Goal: Task Accomplishment & Management: Use online tool/utility

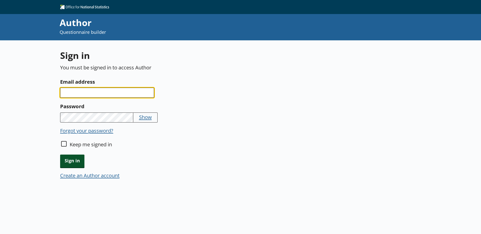
type input "[EMAIL_ADDRESS][PERSON_NAME][DOMAIN_NAME]"
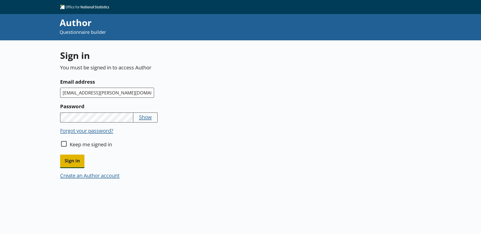
click at [77, 163] on span "Sign in" at bounding box center [72, 161] width 24 height 13
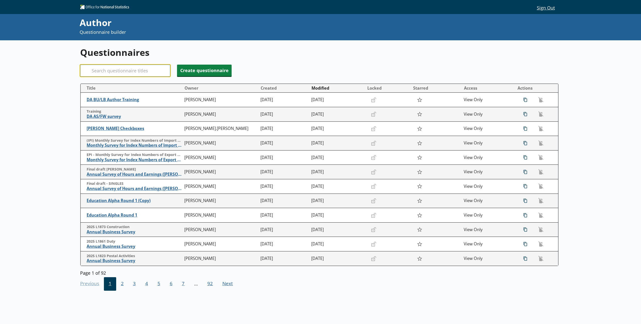
click at [133, 75] on input "Search" at bounding box center [125, 71] width 90 height 12
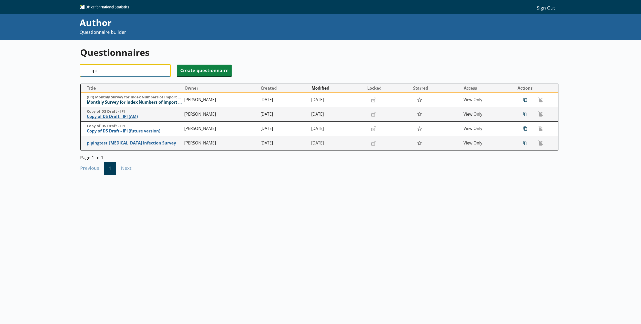
type input "ipi"
click at [121, 104] on span "Monthly Survey for Index Numbers of Import Prices - Price Quotation Return" at bounding box center [134, 102] width 95 height 5
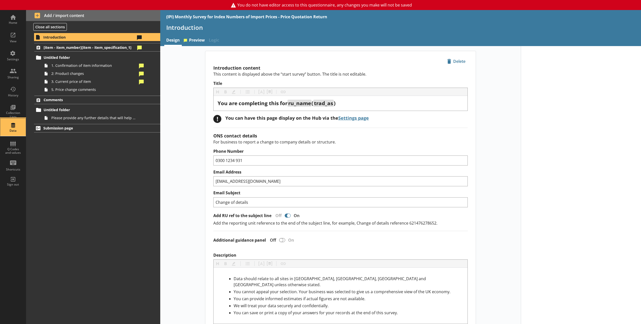
click at [15, 126] on div "Data" at bounding box center [13, 128] width 18 height 18
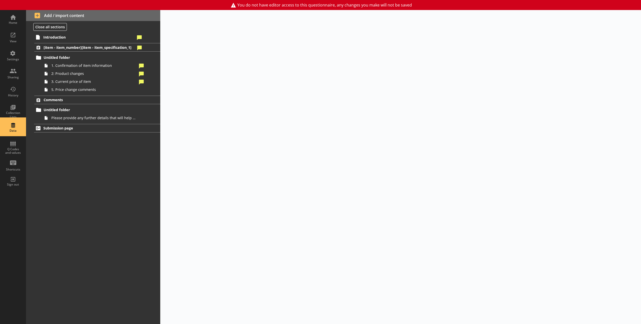
select select "Text_Optional"
select select "Date"
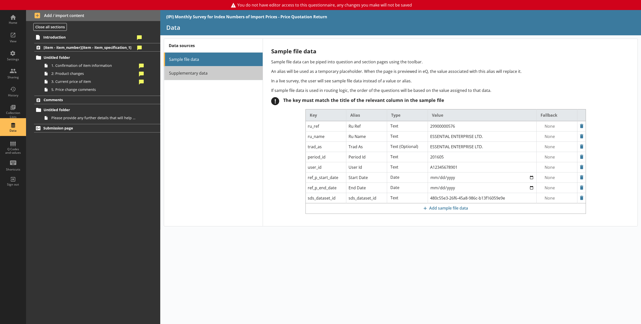
click at [206, 77] on link "Supplementary data" at bounding box center [213, 73] width 99 height 14
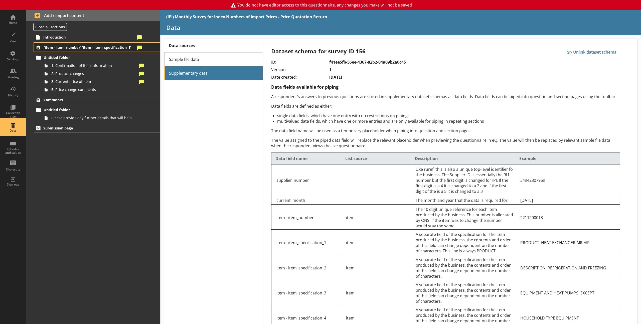
click at [57, 50] on link "[item - item_number][item - item_specification_1]" at bounding box center [97, 47] width 126 height 9
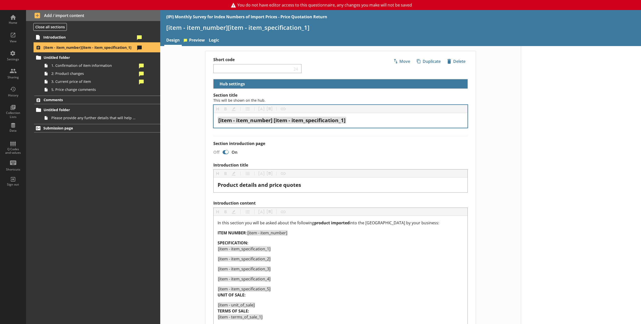
select select "18c8d37d-0af8-4842-925b-360f30585748"
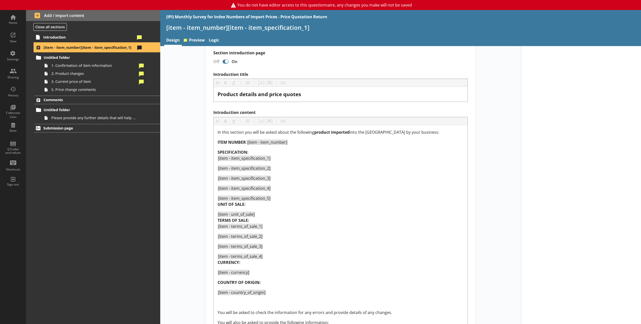
scroll to position [120, 0]
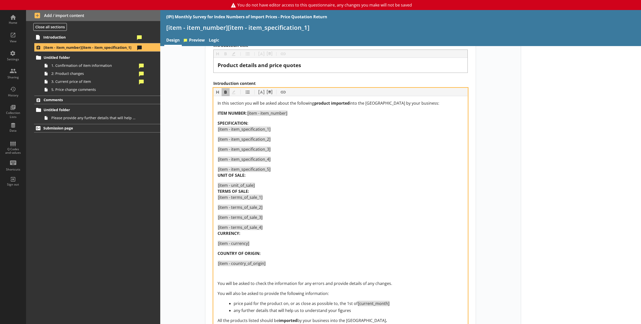
click at [227, 178] on div "In this section you will be asked about the following product imported into the…" at bounding box center [341, 211] width 246 height 223
click at [224, 181] on div "In this section you will be asked about the following product imported into the…" at bounding box center [341, 211] width 246 height 223
click at [245, 177] on div "[item - item_specification_5] UNIT OF SALE:" at bounding box center [341, 172] width 246 height 12
click at [250, 122] on div "SPECIFICATION: [item - item_specification_1]" at bounding box center [341, 126] width 246 height 12
click at [236, 126] on span "SPECIFICATION:" at bounding box center [233, 124] width 31 height 6
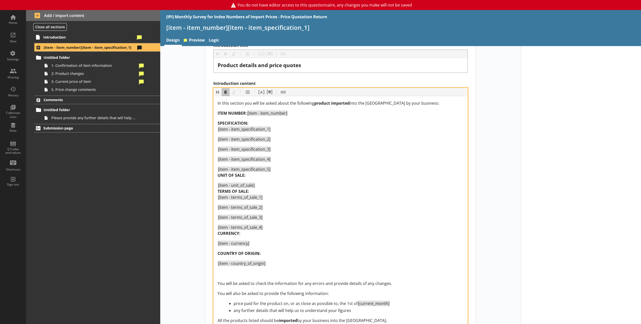
click at [253, 124] on div "SPECIFICATION: [item - item_specification_1]" at bounding box center [341, 126] width 246 height 12
click at [246, 178] on div "[item - item_specification_5] UNIT OF SALE:" at bounding box center [341, 172] width 246 height 12
click at [218, 182] on div "In this section you will be asked about the following product imported into the…" at bounding box center [341, 211] width 246 height 223
click at [259, 191] on div "[item - unit_of_sale] TERMS OF SALE: [item - terms_of_sale_1]" at bounding box center [341, 191] width 246 height 18
click at [250, 234] on div "[item - terms_of_sale_4] CURRENCY:" at bounding box center [341, 230] width 246 height 12
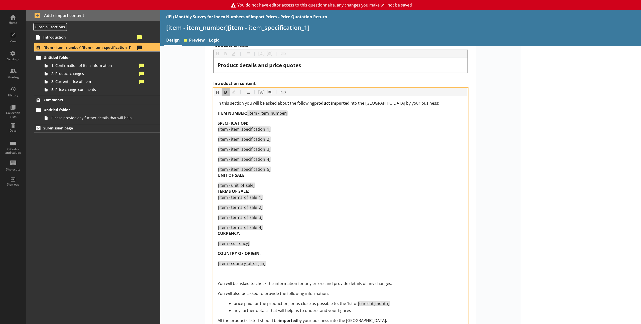
click at [218, 234] on span "[item - currency]" at bounding box center [233, 244] width 31 height 6
click at [481, 218] on div at bounding box center [581, 218] width 120 height 585
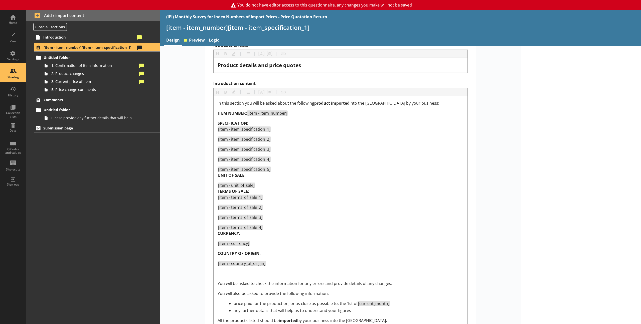
click at [13, 67] on div "Sharing" at bounding box center [13, 73] width 18 height 18
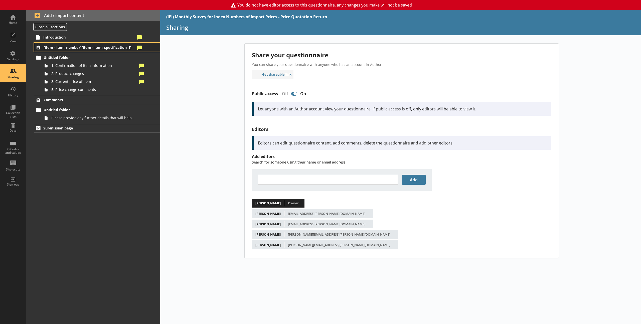
click at [68, 49] on span "[item - item_number][item - item_specification_1]" at bounding box center [90, 47] width 92 height 5
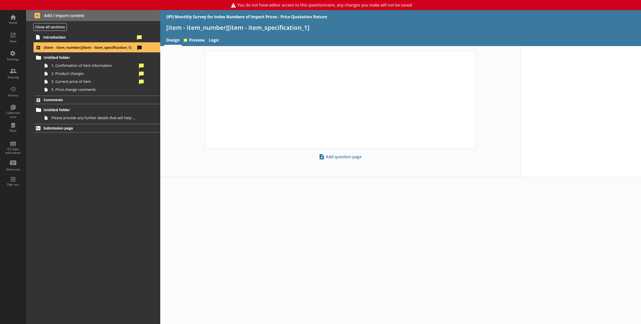
select select "18c8d37d-0af8-4842-925b-360f30585748"
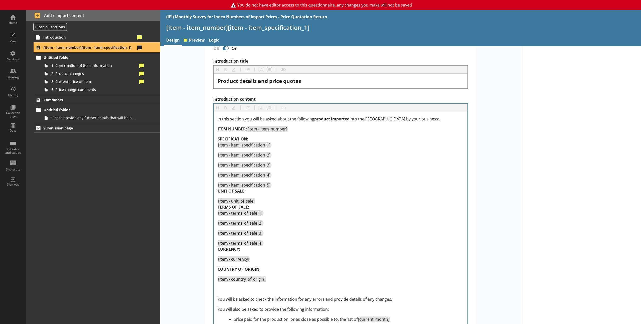
scroll to position [113, 0]
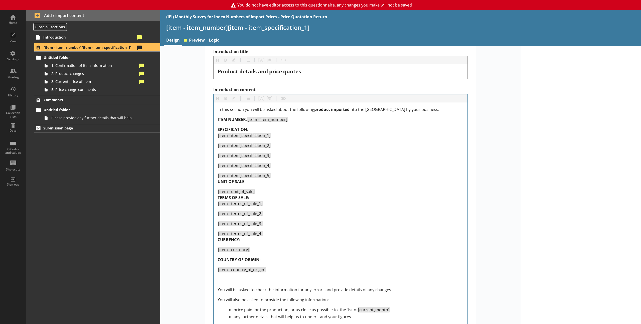
click at [216, 192] on div "In this section you will be asked about the following product imported into the…" at bounding box center [341, 218] width 254 height 232
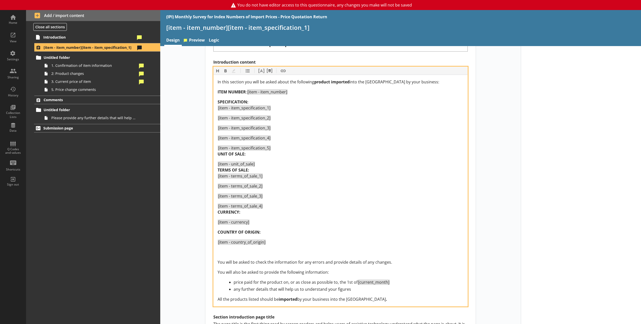
scroll to position [148, 0]
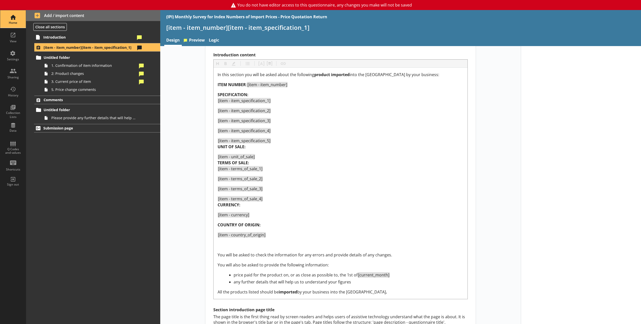
click at [17, 25] on div "Home" at bounding box center [13, 19] width 18 height 18
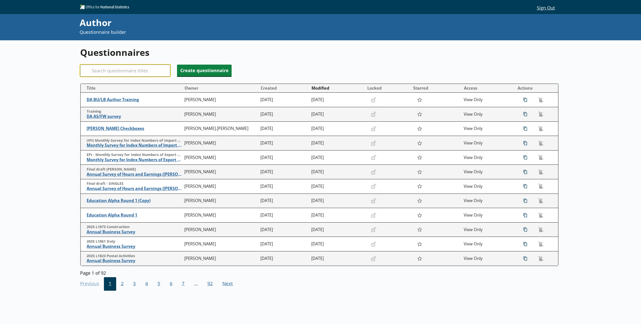
click at [108, 70] on input "Search" at bounding box center [125, 71] width 90 height 12
click at [110, 69] on input "Search" at bounding box center [125, 71] width 90 height 12
click at [110, 70] on input "Search" at bounding box center [125, 71] width 90 height 12
click at [198, 58] on h1 "Questionnaires" at bounding box center [319, 52] width 479 height 12
click at [114, 73] on input "Search" at bounding box center [125, 71] width 90 height 12
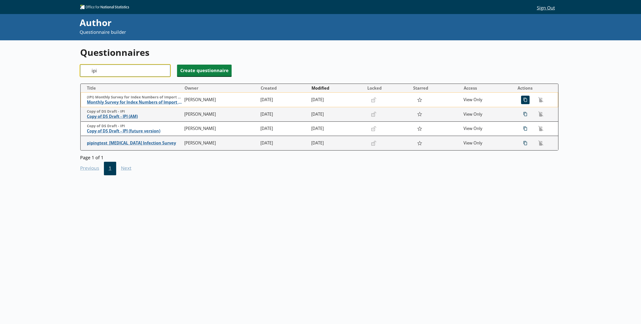
type input "ipi"
click at [481, 101] on span "icon-copy Duplicate" at bounding box center [526, 100] width 8 height 8
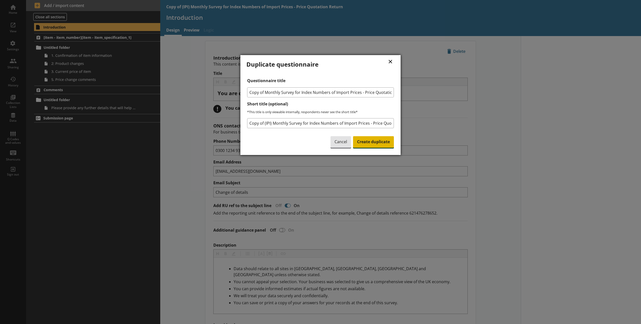
click at [383, 140] on span "Create duplicate" at bounding box center [373, 142] width 41 height 12
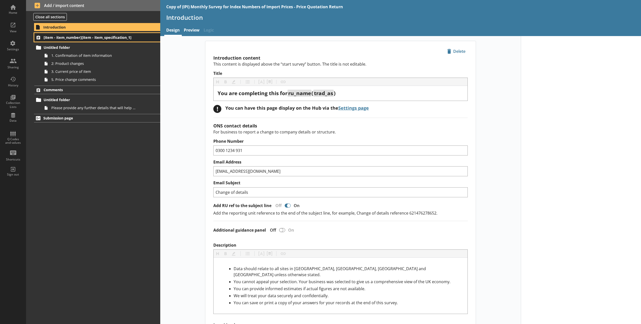
click at [64, 40] on link "[item - item_number][item - item_specification_1]" at bounding box center [97, 37] width 126 height 9
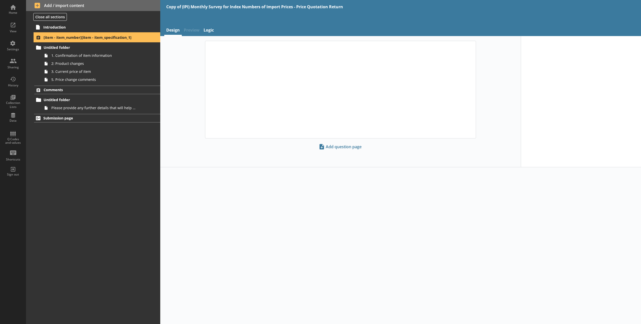
select select "18c8d37d-0af8-4842-925b-360f30585748"
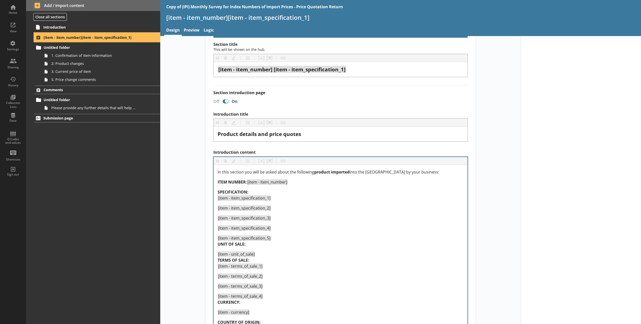
scroll to position [95, 0]
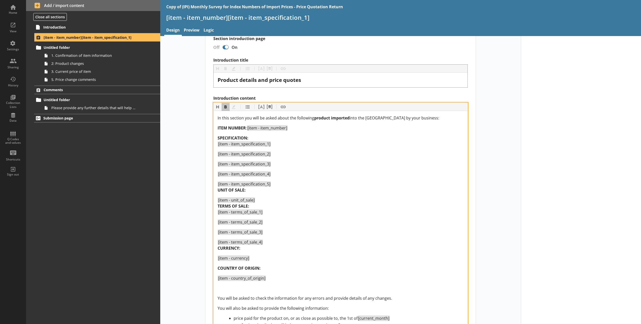
click at [218, 201] on span "[item - unit_of_sale]" at bounding box center [236, 200] width 37 height 6
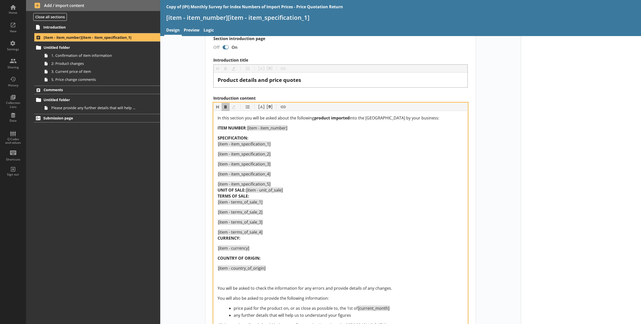
click at [238, 202] on span "[item - terms_of_sale_1]" at bounding box center [240, 202] width 44 height 6
click at [246, 192] on span "[item - unit_of_sale]" at bounding box center [264, 190] width 37 height 6
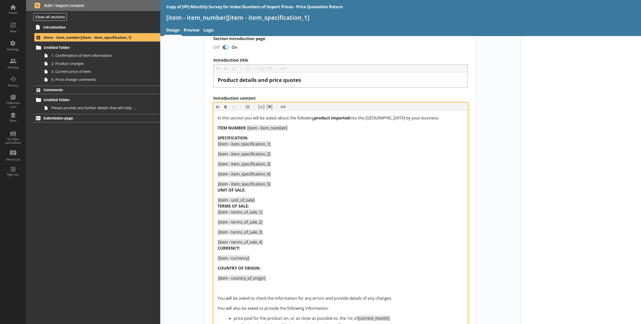
click at [254, 207] on div "[item - unit_of_sale] TERMS OF SALE: [item - terms_of_sale_1]" at bounding box center [341, 206] width 246 height 18
click at [230, 196] on div "In this section you will be asked about the following product imported into the…" at bounding box center [341, 226] width 246 height 223
click at [230, 194] on div "In this section you will be asked about the following product imported into the…" at bounding box center [341, 226] width 246 height 223
drag, startPoint x: 247, startPoint y: 191, endPoint x: 217, endPoint y: 190, distance: 30.3
click at [218, 190] on div "[item - item_specification_5] UNIT OF SALE:" at bounding box center [341, 187] width 246 height 12
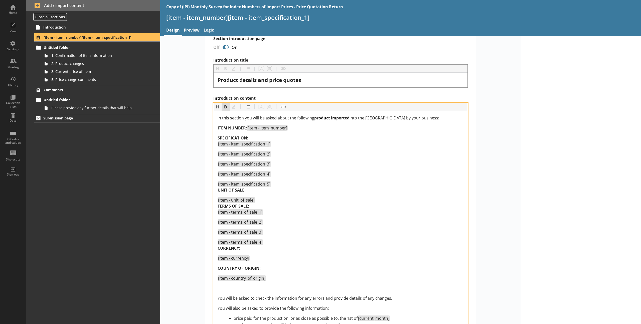
click at [223, 107] on button "Bold" at bounding box center [226, 107] width 8 height 8
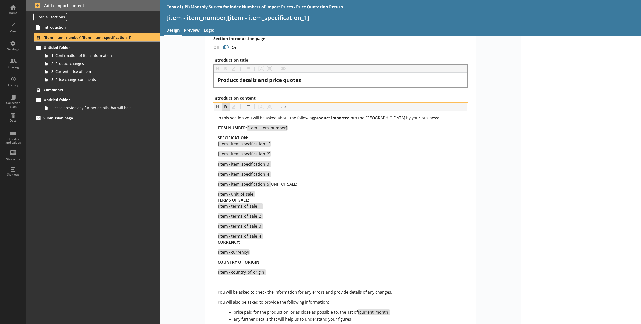
click at [223, 107] on button "Bold" at bounding box center [226, 107] width 8 height 8
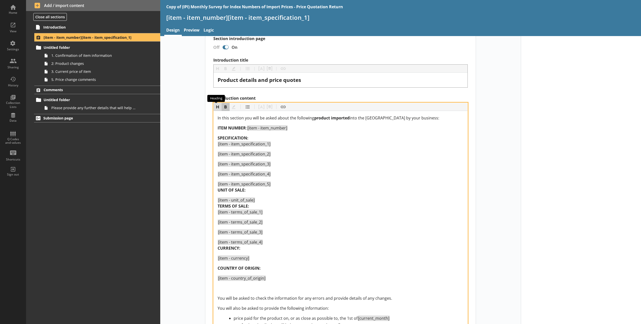
click at [217, 107] on button "Heading" at bounding box center [218, 107] width 8 height 8
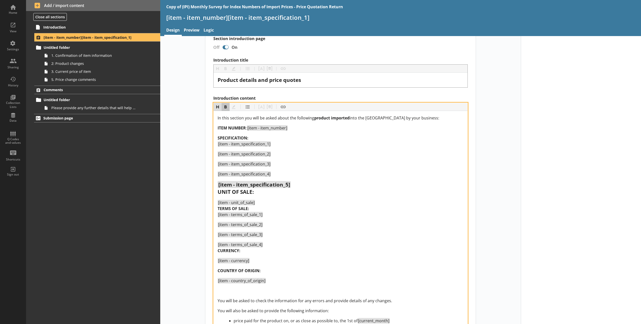
click at [217, 107] on button "Heading" at bounding box center [218, 107] width 8 height 8
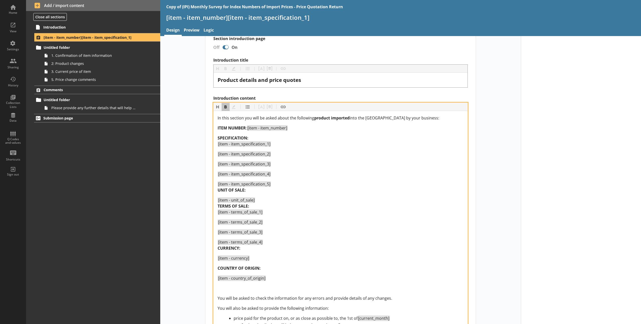
click at [222, 190] on span "UNIT OF SALE:" at bounding box center [232, 190] width 28 height 6
click at [224, 106] on button "Bold" at bounding box center [226, 107] width 8 height 8
click at [251, 189] on div "[item - item_specification_5] UNIT OF SALE:" at bounding box center [341, 187] width 246 height 12
click at [218, 200] on span "[item - unit_of_sale]" at bounding box center [236, 200] width 37 height 6
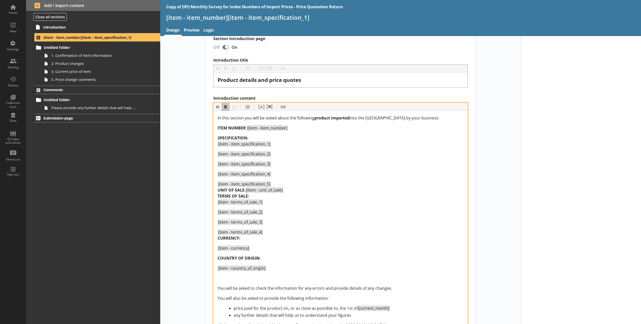
click at [248, 139] on div "SPECIFICATION: [item - item_specification_1]" at bounding box center [341, 141] width 246 height 12
click at [246, 191] on span "[item - unit_of_sale]" at bounding box center [265, 190] width 38 height 6
click at [246, 191] on span "[item - unit_of_sale]" at bounding box center [264, 190] width 37 height 6
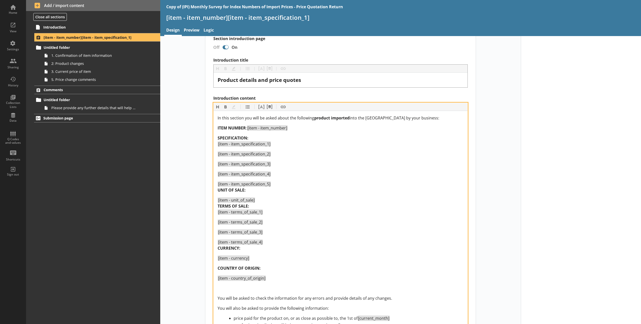
click at [258, 206] on div "[item - unit_of_sale] TERMS OF SALE: [item - terms_of_sale_1]" at bounding box center [341, 206] width 246 height 18
drag, startPoint x: 253, startPoint y: 190, endPoint x: 214, endPoint y: 190, distance: 38.8
click at [214, 190] on div "In this section you will be asked about the following product imported into the…" at bounding box center [341, 227] width 254 height 232
click at [223, 108] on button "Bold" at bounding box center [226, 107] width 8 height 8
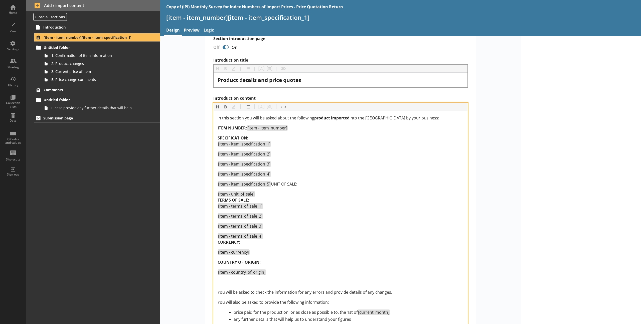
click at [218, 197] on span "[item - unit_of_sale]" at bounding box center [236, 194] width 37 height 6
click at [285, 219] on div "[item - terms_of_sale_2]" at bounding box center [341, 216] width 246 height 6
click at [266, 234] on div "[item - terms_of_sale_4] CURRENCY:" at bounding box center [341, 239] width 246 height 12
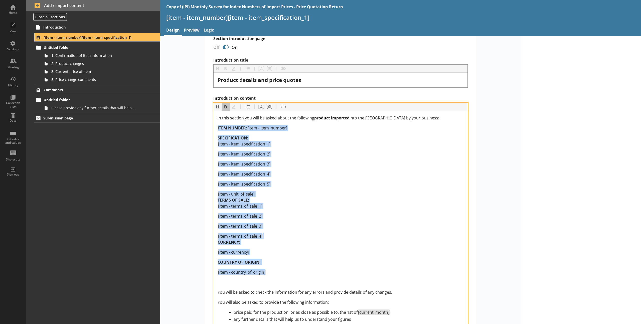
drag, startPoint x: 277, startPoint y: 276, endPoint x: 197, endPoint y: 125, distance: 171.6
click at [197, 124] on div "Short code 24 Move icon-copy Duplicate icon-delete Created with Sketch. Delete …" at bounding box center [340, 218] width 361 height 545
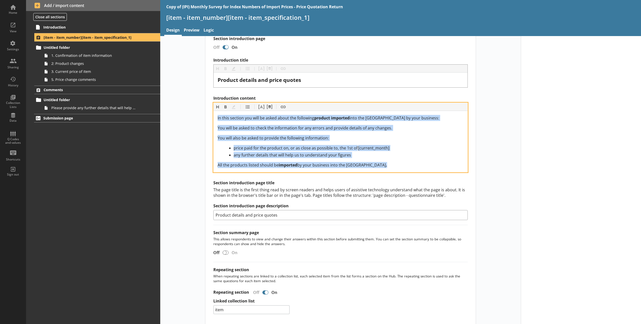
drag, startPoint x: 400, startPoint y: 164, endPoint x: 185, endPoint y: 109, distance: 222.2
click at [185, 109] on div "Short code 24 Move icon-copy Duplicate icon-delete Created with Sketch. Delete …" at bounding box center [340, 136] width 361 height 381
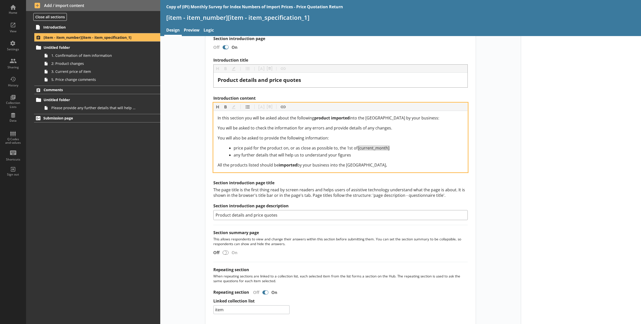
scroll to position [79, 0]
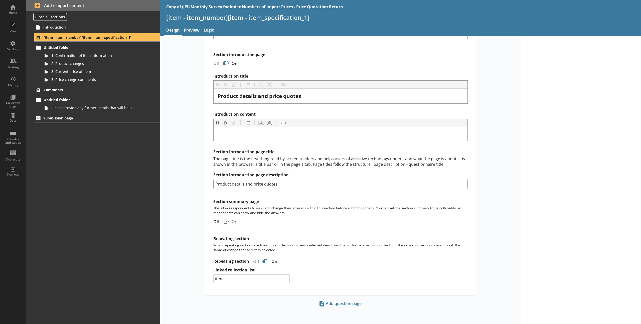
click at [357, 114] on label "Introduction content" at bounding box center [340, 114] width 255 height 5
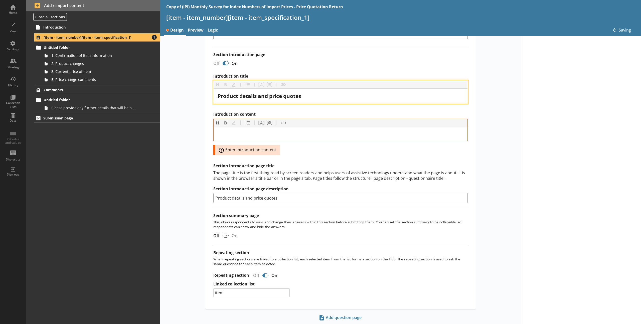
click at [360, 93] on div "Product details and price quotes" at bounding box center [341, 96] width 246 height 7
click at [386, 157] on div "Introduction title Heading Heading Bold Bold Highlight Highlight List List Pipe…" at bounding box center [340, 139] width 255 height 130
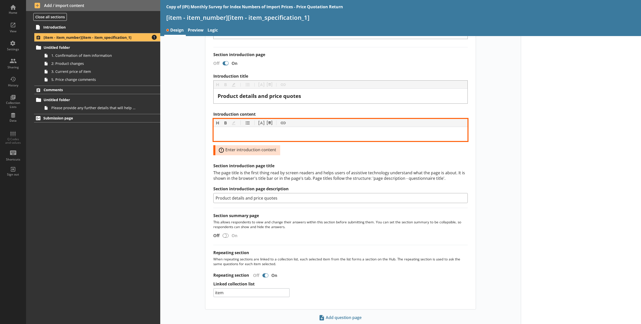
click at [272, 134] on div "Introduction content" at bounding box center [341, 134] width 246 height 6
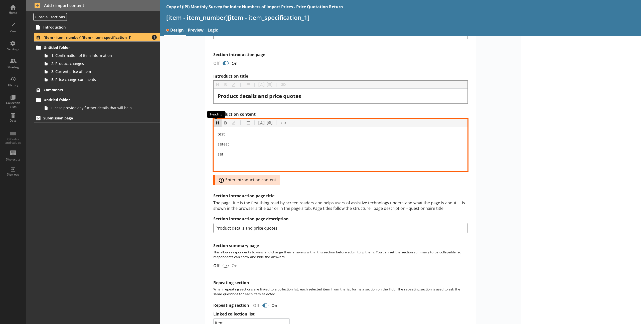
click at [218, 124] on button "Heading" at bounding box center [218, 123] width 8 height 8
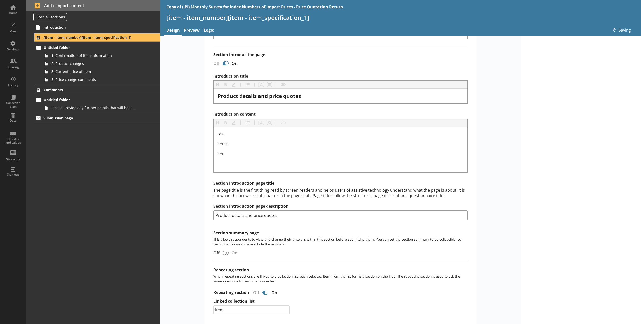
drag, startPoint x: 225, startPoint y: 169, endPoint x: 210, endPoint y: 159, distance: 18.1
click at [210, 159] on div "Section title This will be shown on the hub. Heading Heading Bold Bold Highligh…" at bounding box center [340, 165] width 271 height 323
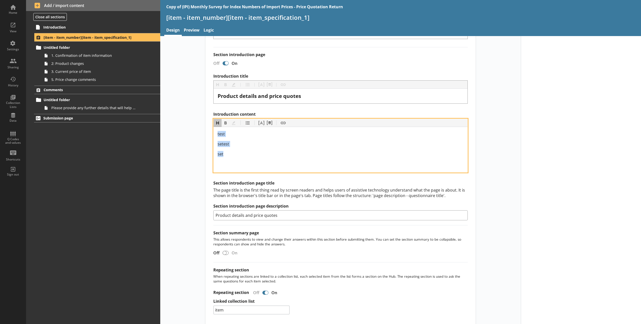
drag, startPoint x: 220, startPoint y: 163, endPoint x: 202, endPoint y: 130, distance: 37.3
click at [202, 130] on main "Short code 24 Move icon-copy Duplicate icon-delete Created with Sketch. Delete …" at bounding box center [340, 144] width 281 height 365
click at [230, 161] on div "Introduction content" at bounding box center [341, 160] width 246 height 7
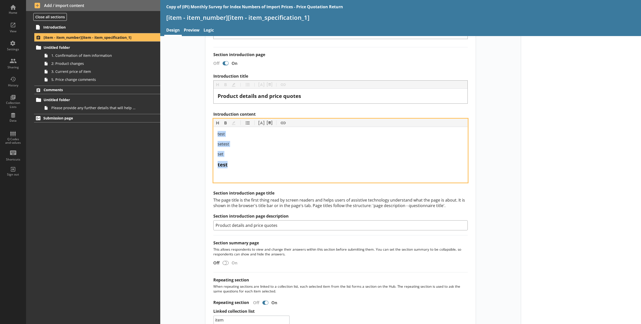
drag, startPoint x: 225, startPoint y: 176, endPoint x: 191, endPoint y: 125, distance: 60.9
click at [191, 125] on div "Short code 24 Move icon-copy Duplicate icon-delete Created with Sketch. Delete …" at bounding box center [340, 149] width 361 height 375
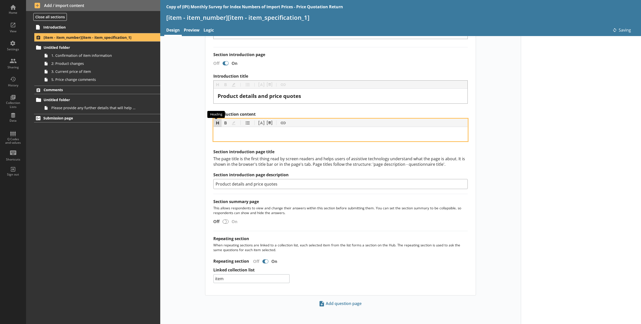
click at [218, 123] on button "Heading" at bounding box center [218, 123] width 8 height 8
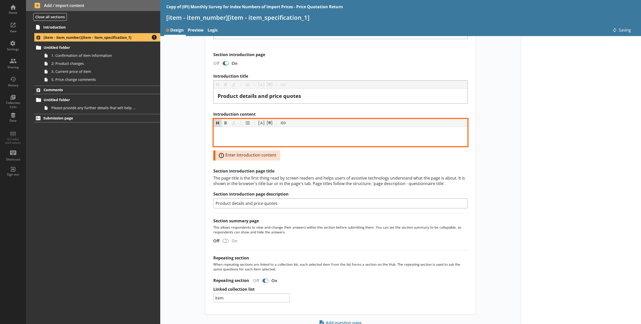
click at [218, 123] on button "Heading" at bounding box center [218, 123] width 8 height 8
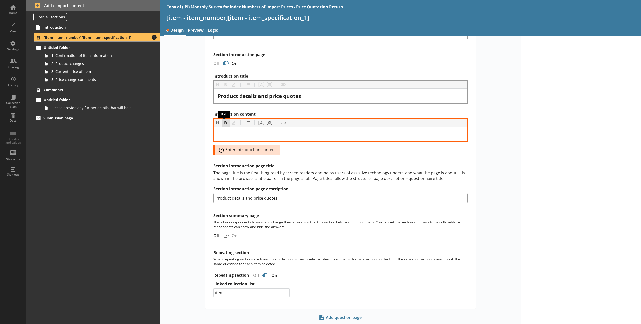
click at [224, 123] on button "Bold" at bounding box center [226, 123] width 8 height 8
click at [225, 125] on button "Bold" at bounding box center [226, 123] width 8 height 8
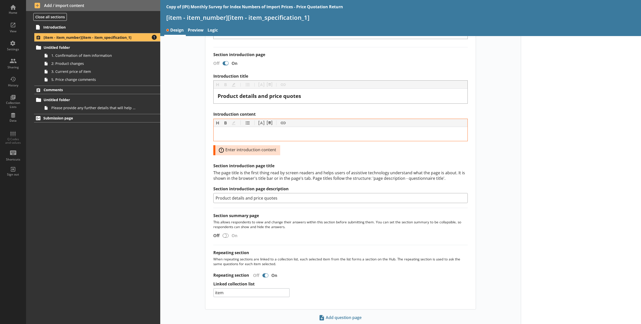
click at [172, 160] on div "Short code 24 Move icon-copy Duplicate icon-delete Created with Sketch. Delete …" at bounding box center [340, 136] width 361 height 348
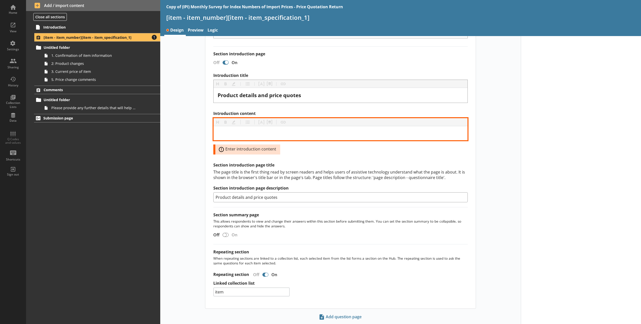
click at [228, 132] on div "Introduction content" at bounding box center [341, 133] width 246 height 6
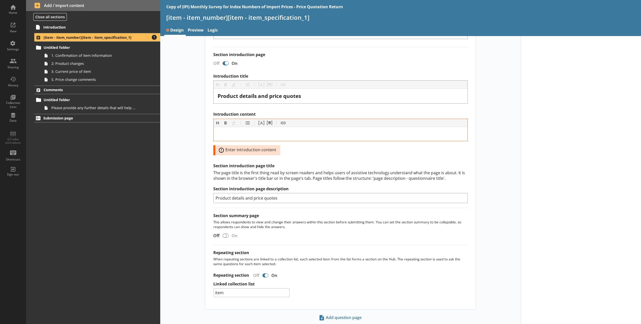
click at [185, 155] on div "Short code 24 Move icon-copy Duplicate icon-delete Created with Sketch. Delete …" at bounding box center [340, 136] width 361 height 348
click at [115, 88] on span "Comments" at bounding box center [90, 89] width 92 height 5
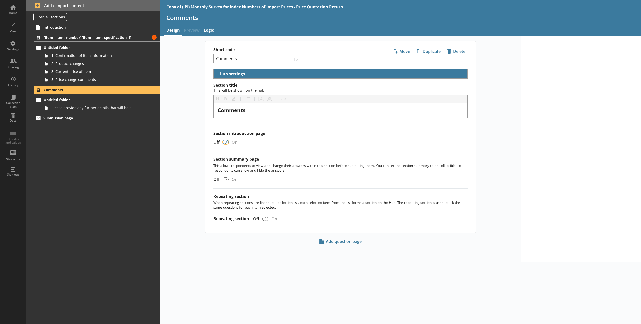
click at [225, 145] on input "Section introduction page" at bounding box center [226, 142] width 8 height 9
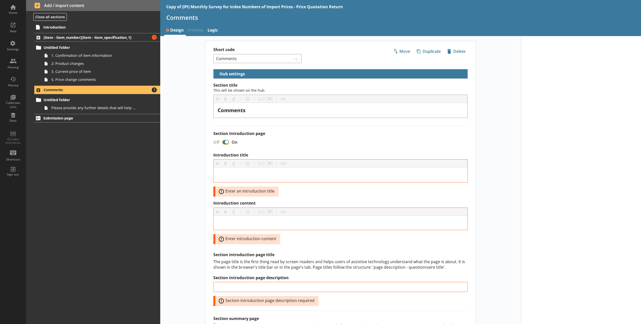
click at [226, 144] on input "Section introduction page" at bounding box center [226, 142] width 8 height 9
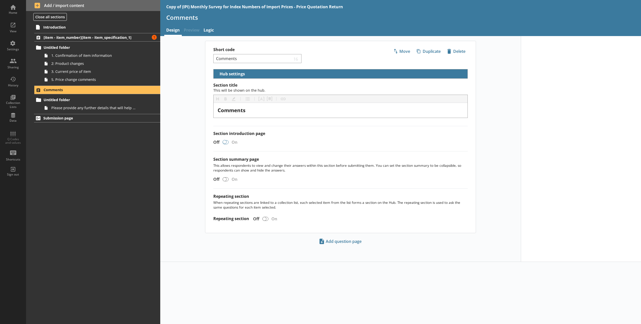
click at [226, 144] on div at bounding box center [226, 142] width 6 height 4
checkbox input "true"
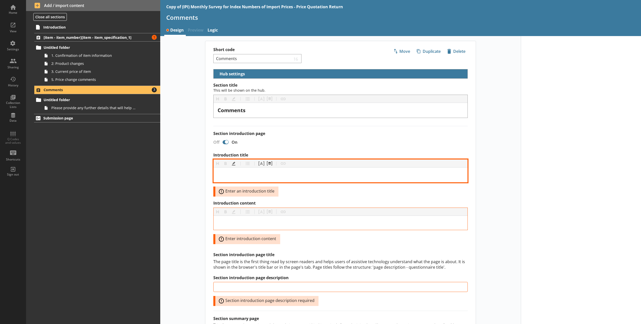
click at [233, 176] on div "Introduction title" at bounding box center [341, 175] width 246 height 7
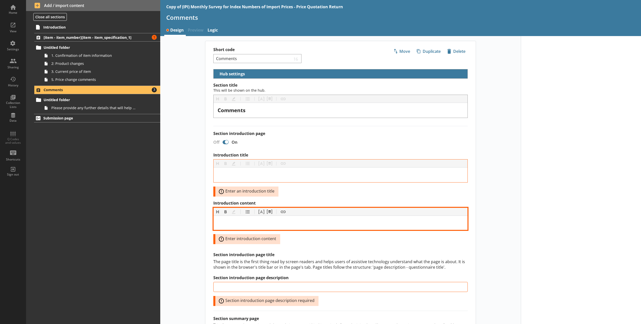
click at [254, 225] on div "Introduction content" at bounding box center [341, 223] width 246 height 6
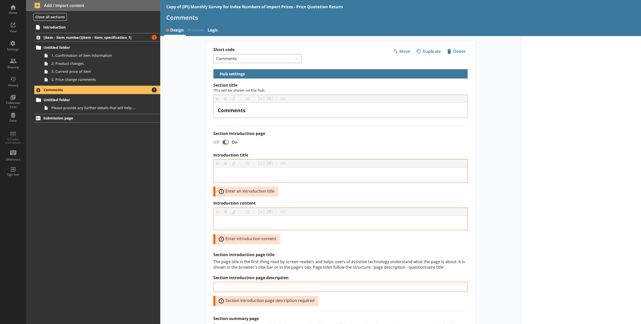
click at [225, 146] on input "Section introduction page" at bounding box center [226, 142] width 8 height 9
click at [226, 142] on div at bounding box center [227, 142] width 4 height 4
checkbox input "false"
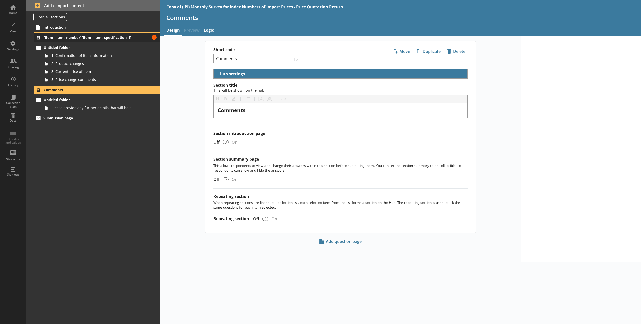
click at [107, 38] on span "[item - item_number][item - item_specification_1]" at bounding box center [90, 37] width 92 height 5
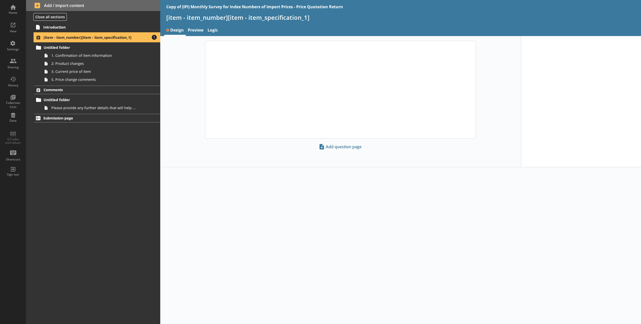
select select "18c8d37d-0af8-4842-925b-360f30585748"
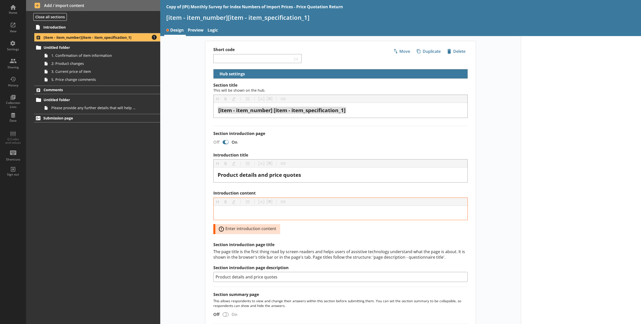
click at [225, 141] on div at bounding box center [227, 142] width 4 height 4
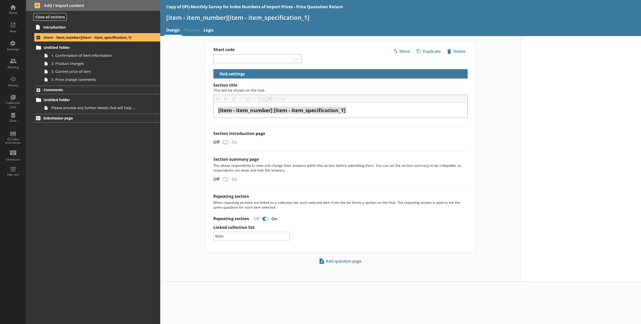
click at [224, 141] on div at bounding box center [225, 142] width 4 height 4
checkbox input "true"
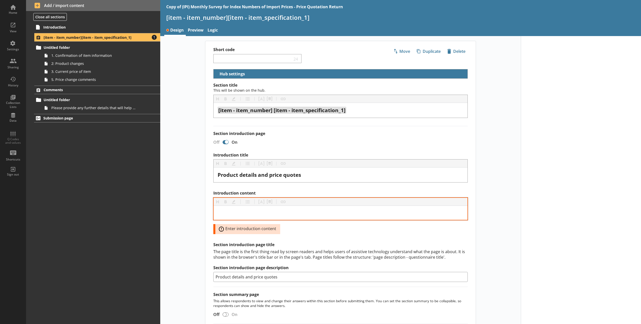
click at [241, 216] on div at bounding box center [341, 213] width 254 height 14
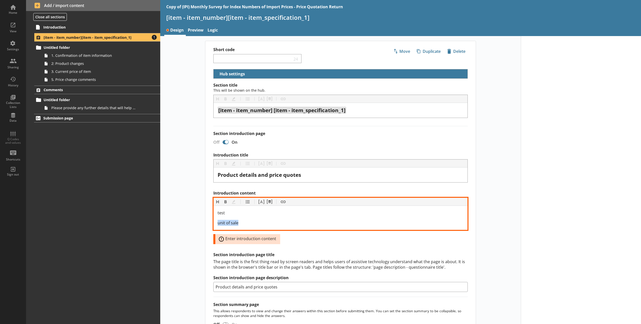
drag, startPoint x: 241, startPoint y: 222, endPoint x: 211, endPoint y: 222, distance: 29.8
click at [211, 223] on div "Section title This will be shown on the hub. Heading Heading Bold Bold Highligh…" at bounding box center [340, 241] width 271 height 316
click at [226, 202] on button "Bold" at bounding box center [226, 202] width 8 height 8
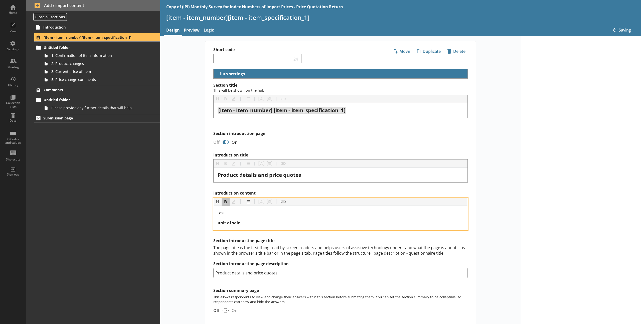
click at [248, 224] on div "unit of sale" at bounding box center [341, 223] width 246 height 6
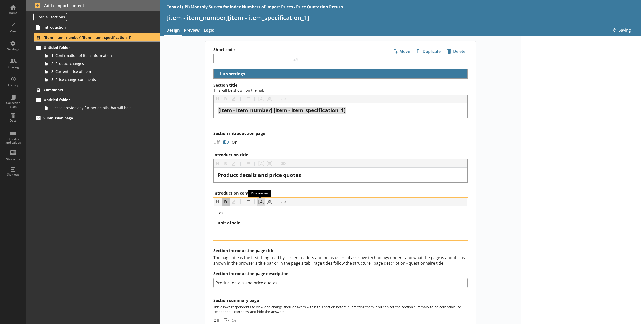
click at [262, 203] on button "Pipe answer" at bounding box center [262, 202] width 8 height 8
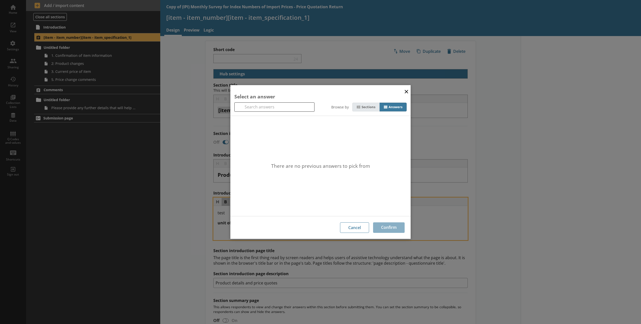
click at [358, 106] on icon at bounding box center [359, 107] width 4 height 3
click at [0, 0] on input "Sections" at bounding box center [0, 0] width 0 height 0
click at [354, 223] on button "Cancel" at bounding box center [354, 227] width 29 height 11
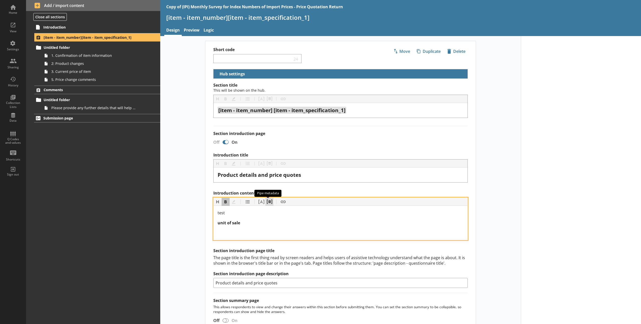
click at [266, 200] on button "Pipe metadata" at bounding box center [270, 202] width 8 height 8
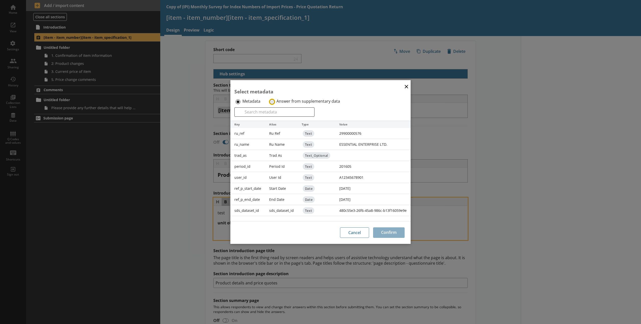
click at [272, 103] on input "Answer from supplementary data" at bounding box center [272, 101] width 5 height 5
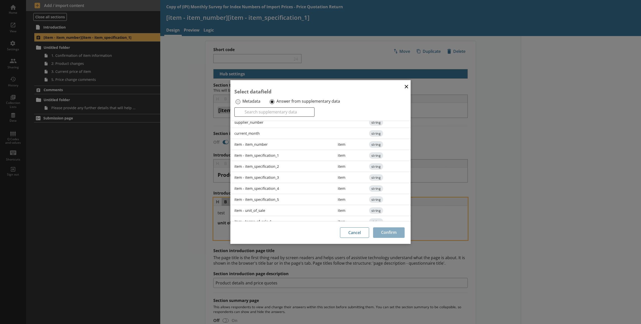
scroll to position [12, 0]
click at [266, 208] on div "item - unit_of_sale" at bounding box center [282, 209] width 103 height 11
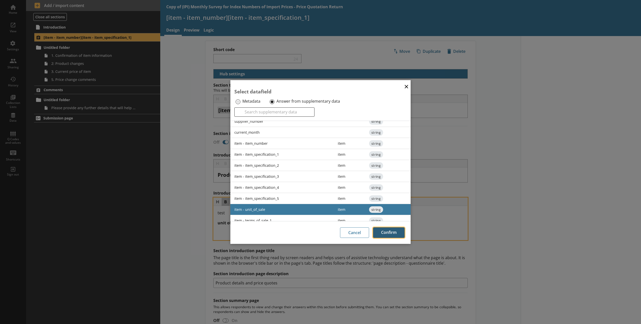
click at [388, 231] on button "Confirm" at bounding box center [389, 232] width 32 height 11
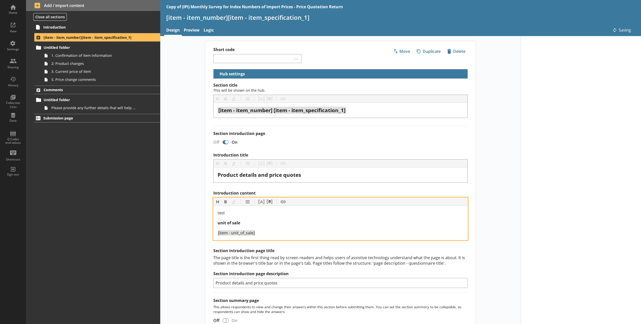
click at [313, 232] on div "[item - unit_of_sale]" at bounding box center [341, 233] width 246 height 6
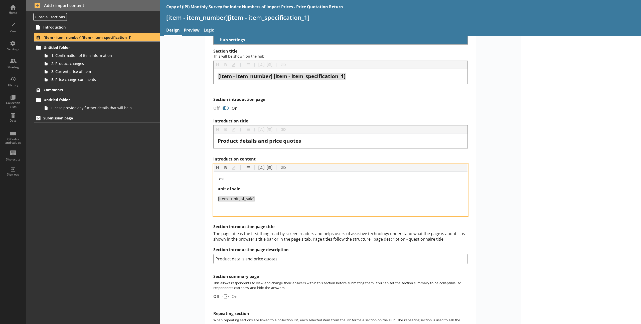
scroll to position [39, 0]
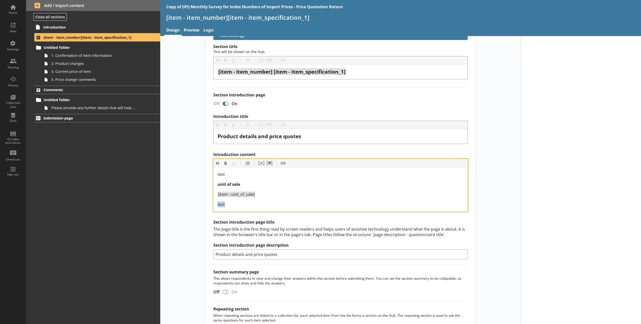
drag, startPoint x: 231, startPoint y: 205, endPoint x: 215, endPoint y: 188, distance: 23.4
click at [205, 198] on div "Section title This will be shown on the hub. Heading Heading Bold Bold Highligh…" at bounding box center [340, 205] width 271 height 322
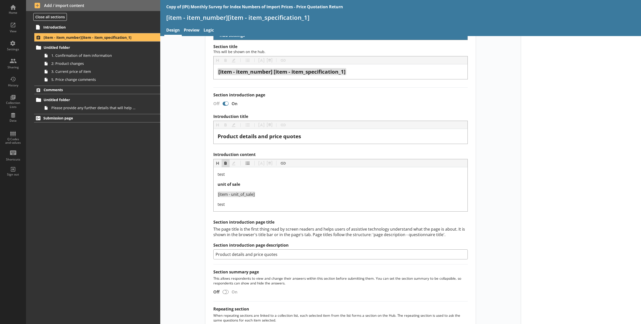
click at [224, 164] on button "Bold" at bounding box center [226, 163] width 8 height 8
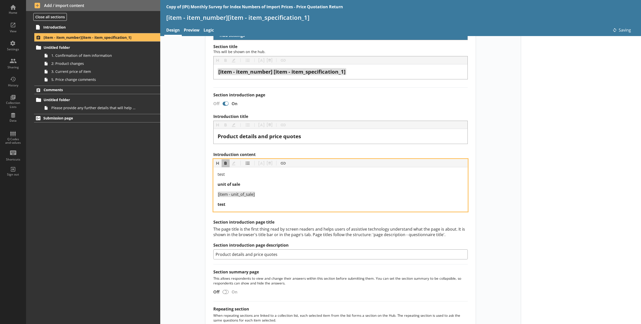
click at [240, 202] on div "test" at bounding box center [341, 204] width 246 height 6
click at [225, 199] on div "test unit of sale [item - unit_of_sale] test" at bounding box center [341, 189] width 246 height 36
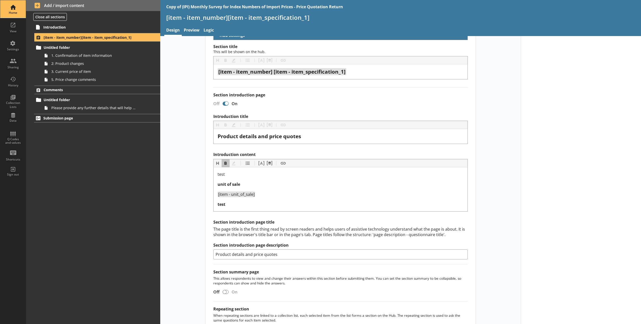
click at [16, 8] on div "Home" at bounding box center [13, 9] width 18 height 18
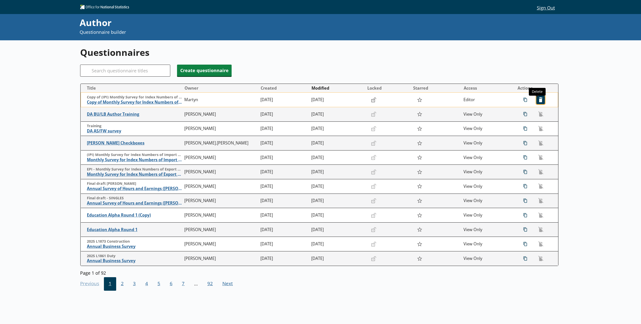
click at [481, 98] on span "icon-delete Created with Sketch. [GEOGRAPHIC_DATA]" at bounding box center [541, 100] width 8 height 8
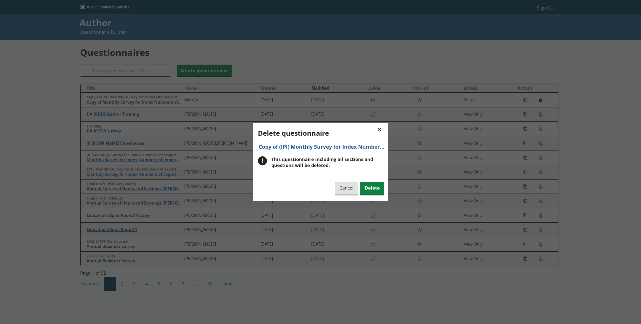
click at [360, 190] on div "Cancel Delete" at bounding box center [359, 189] width 49 height 14
click at [366, 190] on span "Delete" at bounding box center [373, 188] width 24 height 13
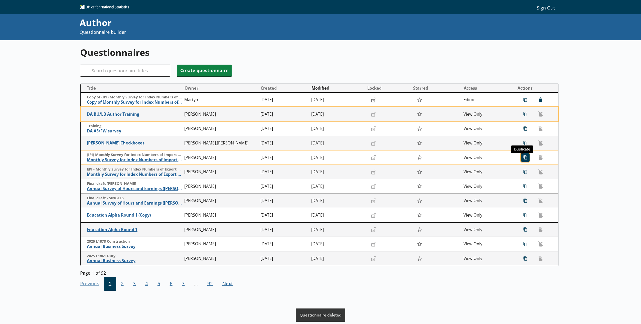
click at [481, 159] on span "icon-copy Duplicate" at bounding box center [526, 158] width 8 height 8
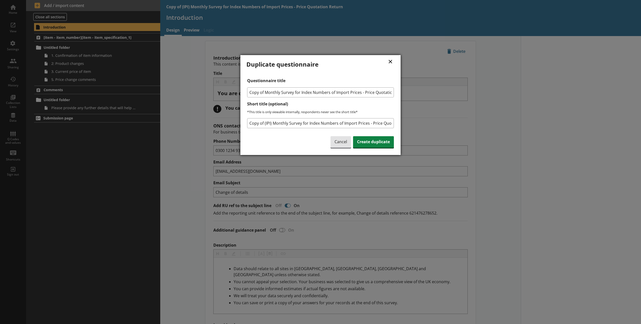
scroll to position [0, 15]
click at [379, 146] on span "Create duplicate" at bounding box center [373, 142] width 41 height 12
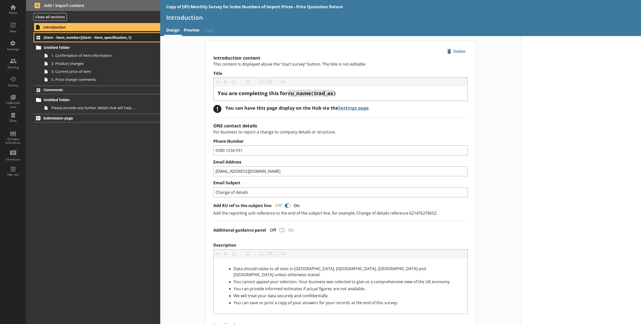
click at [69, 41] on link "[item - item_number][item - item_specification_1]" at bounding box center [97, 37] width 126 height 9
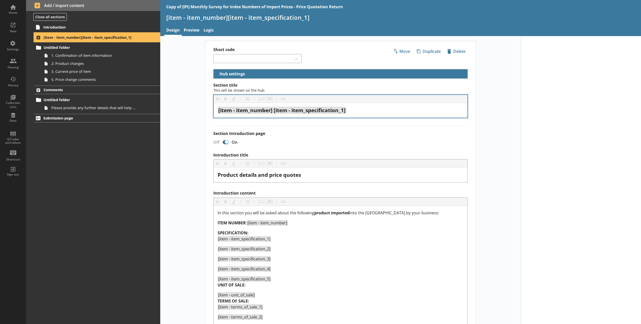
select select "18c8d37d-0af8-4842-925b-360f30585748"
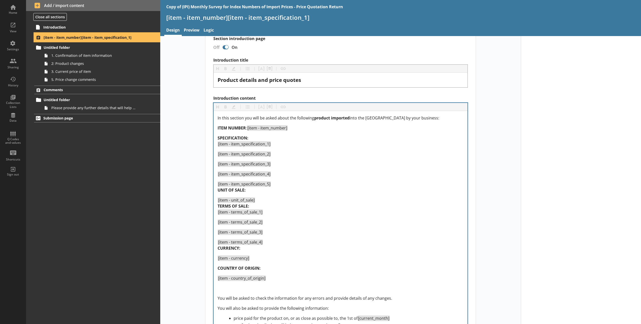
scroll to position [109, 0]
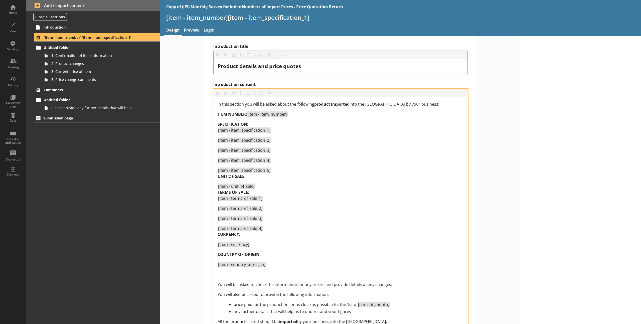
click at [270, 188] on div "[item - unit_of_sale] TERMS OF SALE: [item - terms_of_sale_1]" at bounding box center [341, 192] width 246 height 18
drag, startPoint x: 244, startPoint y: 193, endPoint x: 196, endPoint y: 189, distance: 47.5
click at [196, 189] on div "Short code 24 Move icon-copy Duplicate icon-delete Created with Sketch. Delete …" at bounding box center [340, 207] width 361 height 551
click at [263, 194] on div "[item - unit_of_sale] TERMS OF SALE: [item - terms_of_sale_1]" at bounding box center [341, 192] width 246 height 18
drag, startPoint x: 255, startPoint y: 193, endPoint x: 217, endPoint y: 189, distance: 37.2
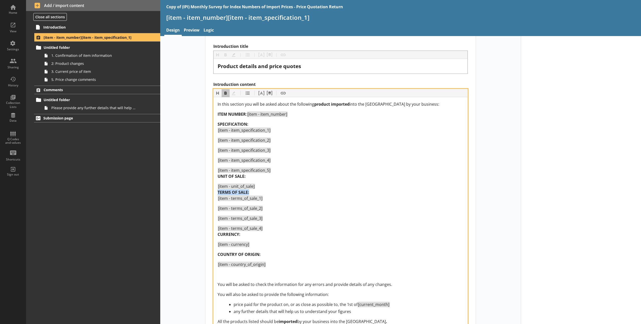
click at [218, 189] on div "[item - unit_of_sale] TERMS OF SALE: [item - terms_of_sale_1]" at bounding box center [341, 192] width 246 height 18
drag, startPoint x: 247, startPoint y: 196, endPoint x: 212, endPoint y: 193, distance: 35.5
click at [214, 193] on div "In this section you will be asked about the following product imported into the…" at bounding box center [341, 212] width 254 height 230
click at [224, 90] on button "Bold" at bounding box center [226, 93] width 8 height 8
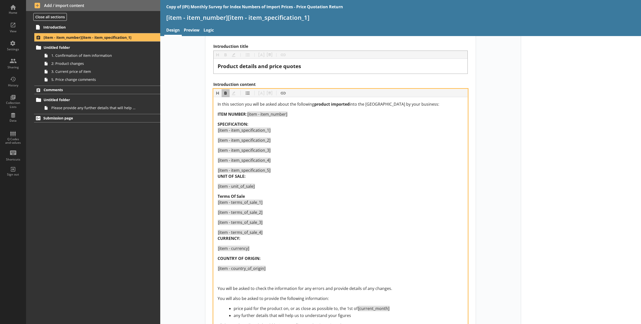
click at [252, 194] on div "Terms Of Sale [item - terms_of_sale_1]" at bounding box center [341, 199] width 246 height 12
drag, startPoint x: 217, startPoint y: 187, endPoint x: 209, endPoint y: 180, distance: 11.2
click at [209, 180] on div "Section title This will be shown on the hub. Heading Heading Bold Bold Highligh…" at bounding box center [340, 230] width 271 height 513
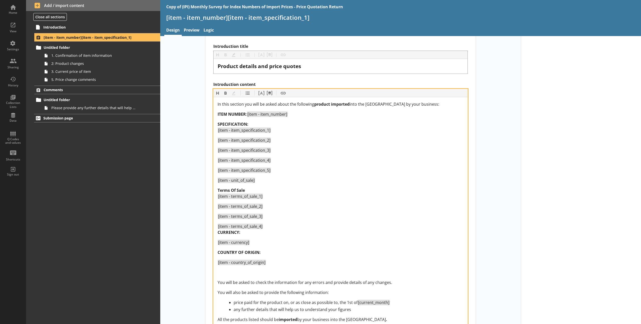
click at [273, 171] on div "[item - item_specification_5]" at bounding box center [341, 170] width 246 height 6
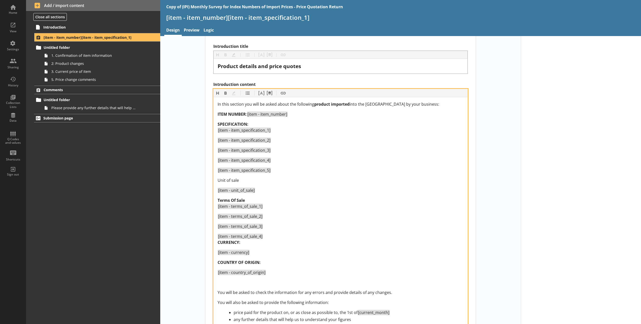
drag, startPoint x: 322, startPoint y: 190, endPoint x: 326, endPoint y: 189, distance: 4.1
click at [322, 191] on div "[item - unit_of_sale]" at bounding box center [341, 190] width 246 height 6
drag, startPoint x: 246, startPoint y: 202, endPoint x: 203, endPoint y: 197, distance: 43.6
click at [203, 197] on main "Short code 24 Move icon-copy Duplicate icon-delete Created with Sketch. Delete …" at bounding box center [340, 211] width 281 height 559
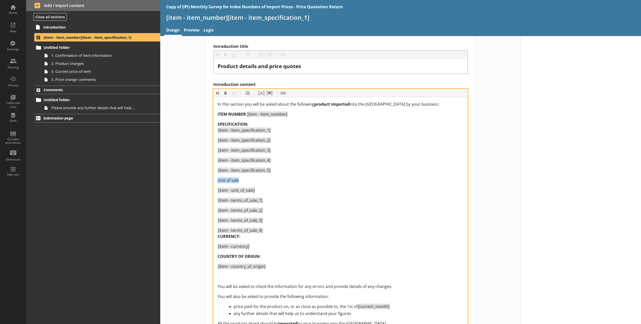
drag, startPoint x: 216, startPoint y: 191, endPoint x: 214, endPoint y: 181, distance: 10.5
click at [214, 181] on div "In this section you will be asked about the following product imported into the…" at bounding box center [341, 214] width 254 height 234
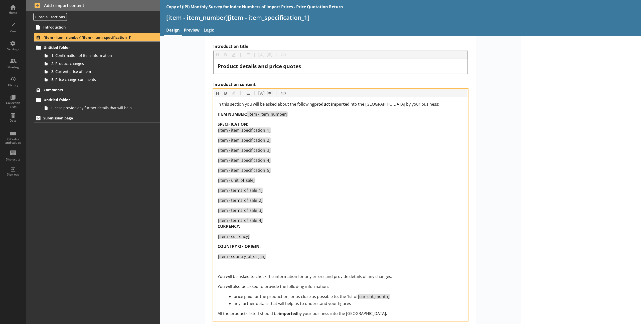
click at [293, 173] on div "[item - item_specification_5]" at bounding box center [341, 170] width 246 height 6
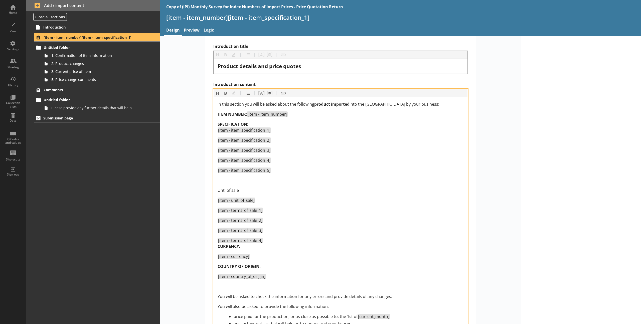
click at [219, 191] on span "Unti of sale" at bounding box center [228, 191] width 21 height 6
drag, startPoint x: 241, startPoint y: 190, endPoint x: 200, endPoint y: 188, distance: 41.4
click at [200, 188] on main "Short code 24 Move icon-copy Duplicate icon-delete Created with Sketch. Delete …" at bounding box center [340, 213] width 281 height 563
drag, startPoint x: 246, startPoint y: 192, endPoint x: 208, endPoint y: 189, distance: 38.2
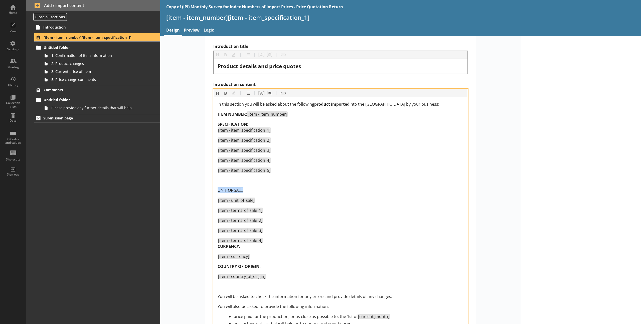
click at [208, 189] on div "Section title This will be shown on the hub. Heading Heading Bold Bold Highligh…" at bounding box center [340, 234] width 271 height 521
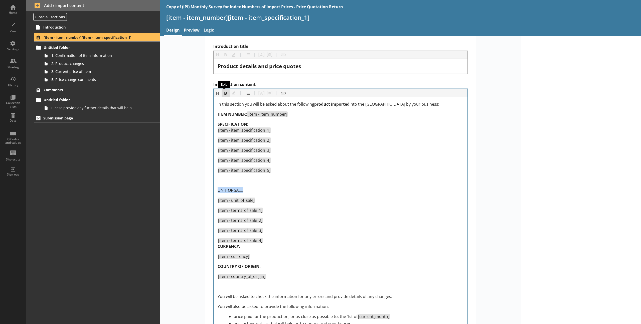
click at [222, 95] on button "Bold" at bounding box center [226, 93] width 8 height 8
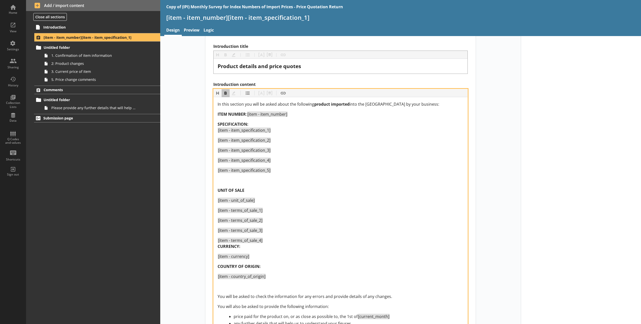
click at [218, 191] on span "UNIT OF SALE" at bounding box center [231, 191] width 27 height 6
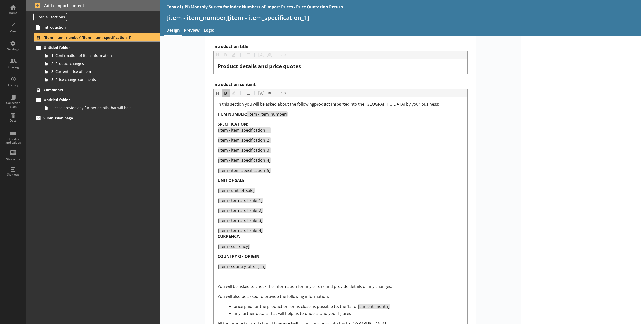
click at [216, 234] on div "In this section you will be asked about the following product imported into the…" at bounding box center [341, 214] width 254 height 234
click at [218, 234] on span "CURRENCY:" at bounding box center [229, 237] width 23 height 6
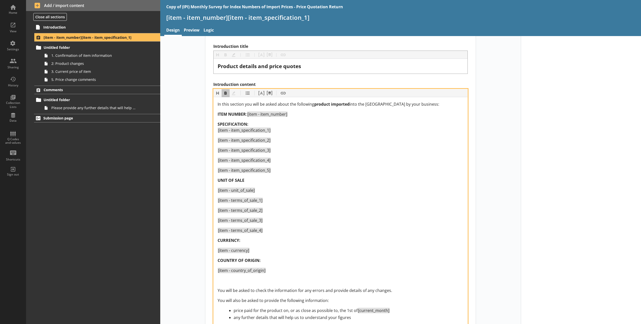
click at [218, 131] on span "[item - item_specification_1]" at bounding box center [244, 131] width 52 height 6
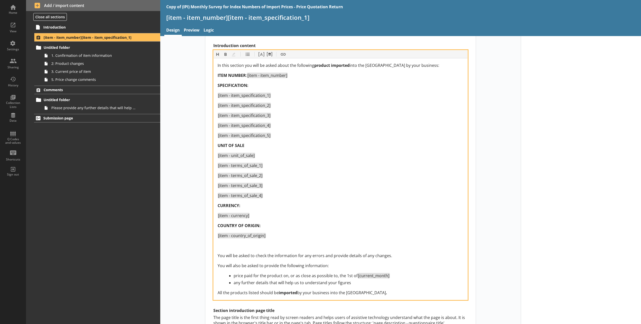
scroll to position [147, 0]
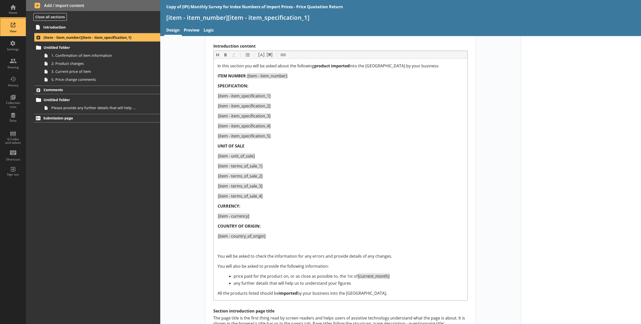
click at [11, 20] on div "View" at bounding box center [13, 27] width 18 height 18
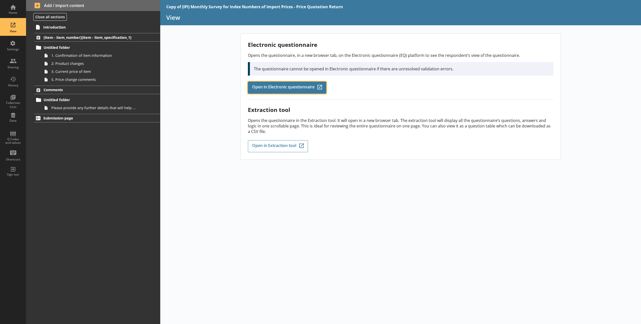
click at [268, 87] on span "Open in Electronic questionnaire" at bounding box center [283, 88] width 62 height 6
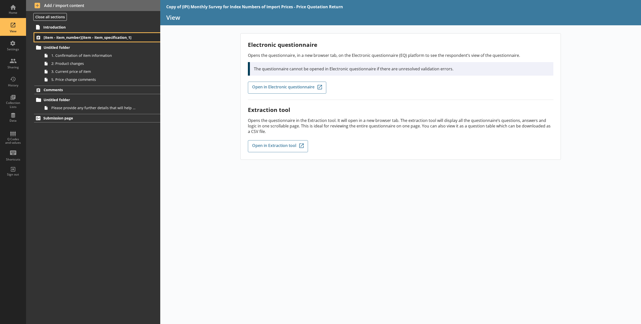
click at [85, 40] on link "[item - item_number][item - item_specification_1]" at bounding box center [97, 37] width 126 height 9
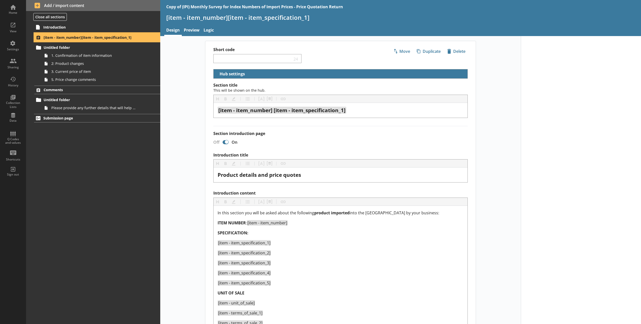
select select "18c8d37d-0af8-4842-925b-360f30585748"
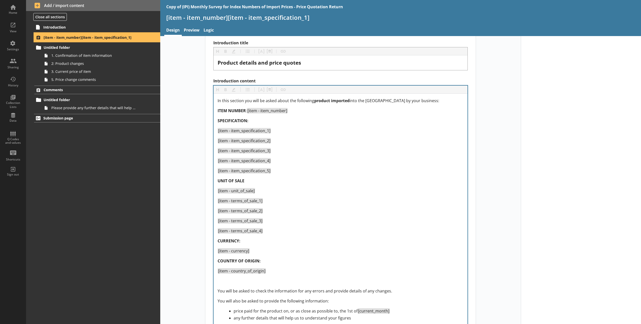
scroll to position [116, 0]
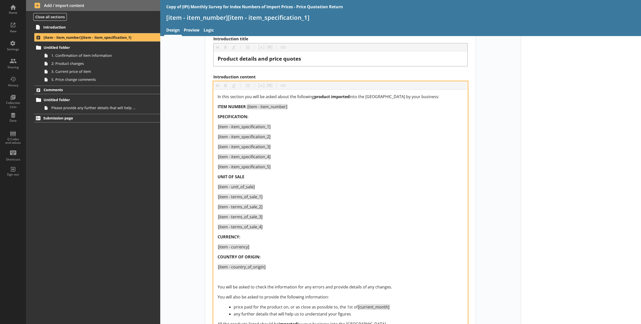
click at [265, 187] on div "[item - unit_of_sale]" at bounding box center [341, 187] width 246 height 6
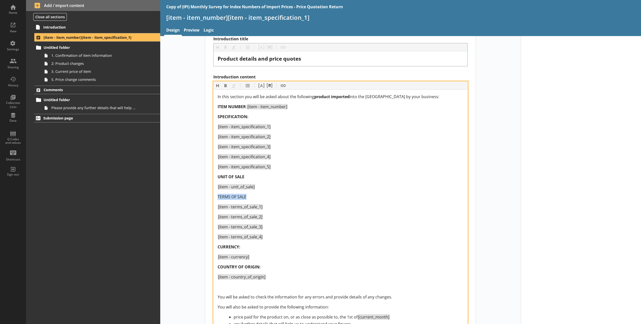
drag, startPoint x: 250, startPoint y: 195, endPoint x: 208, endPoint y: 194, distance: 41.6
click at [208, 194] on div "Section title This will be shown on the hub. Heading Heading Bold Bold Highligh…" at bounding box center [340, 230] width 271 height 529
click at [224, 87] on button "Bold" at bounding box center [226, 86] width 8 height 8
click at [265, 196] on div "TERMS OF SALE" at bounding box center [341, 197] width 246 height 6
click at [254, 176] on div "UNIT OF SALE" at bounding box center [341, 177] width 246 height 6
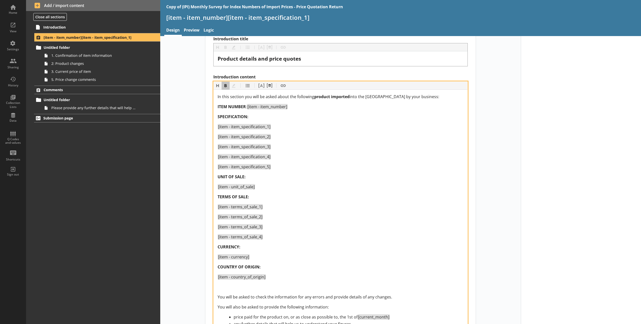
click at [349, 204] on div "[item - terms_of_sale_1]" at bounding box center [341, 207] width 246 height 6
click at [9, 25] on div "View" at bounding box center [13, 27] width 18 height 18
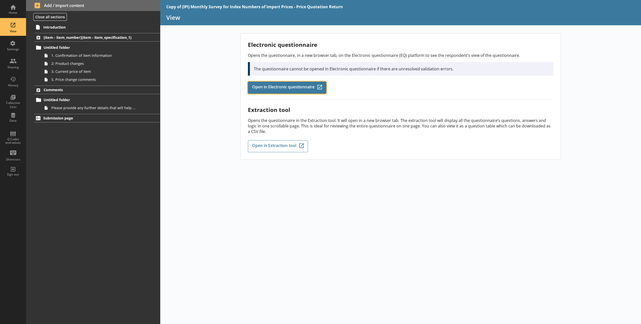
click at [274, 86] on span "Open in Electronic questionnaire" at bounding box center [283, 88] width 62 height 6
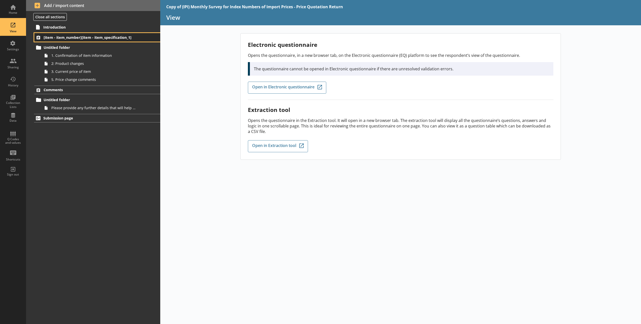
click at [95, 40] on span "[item - item_number][item - item_specification_1]" at bounding box center [90, 37] width 92 height 5
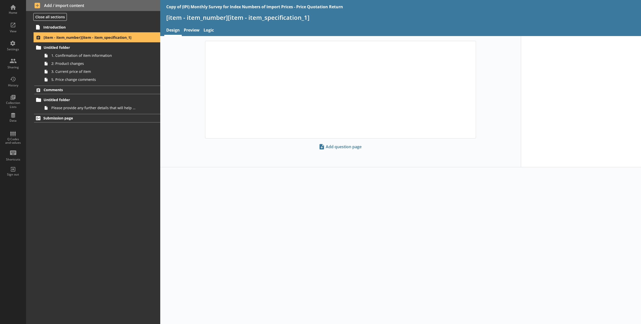
select select "18c8d37d-0af8-4842-925b-360f30585748"
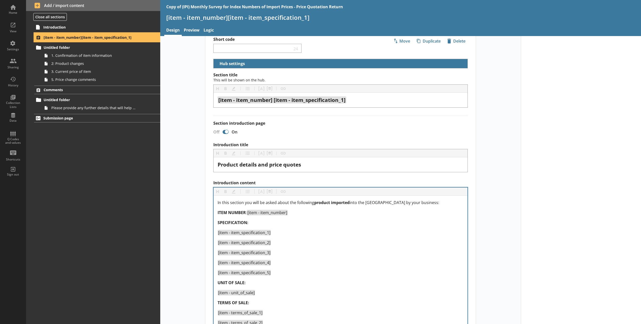
scroll to position [11, 0]
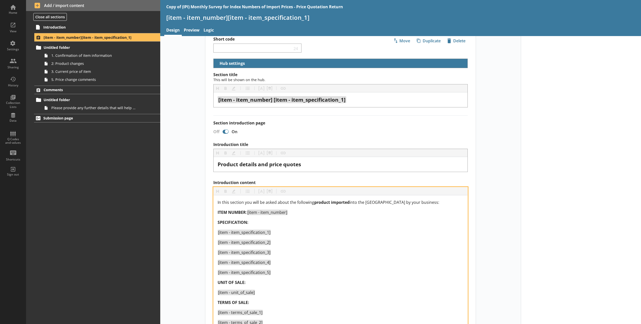
click at [218, 234] on span "[item - unit_of_sale]" at bounding box center [237, 293] width 38 height 6
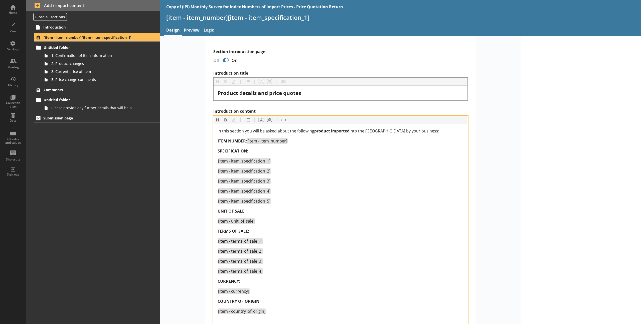
scroll to position [96, 0]
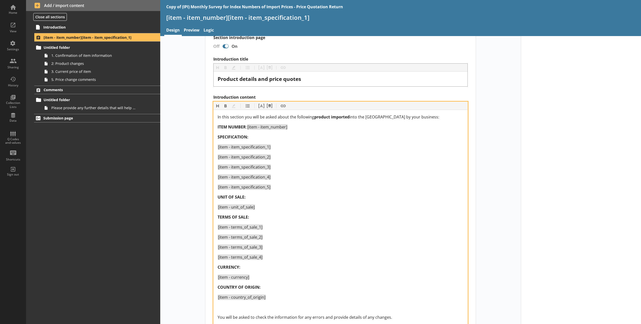
click at [348, 234] on div "[item - currency]" at bounding box center [341, 277] width 246 height 6
click at [198, 234] on div "Short code 24 Move icon-copy Duplicate icon-delete Created with Sketch. Delete …" at bounding box center [340, 230] width 361 height 571
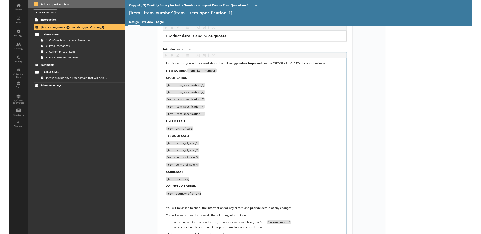
scroll to position [125, 0]
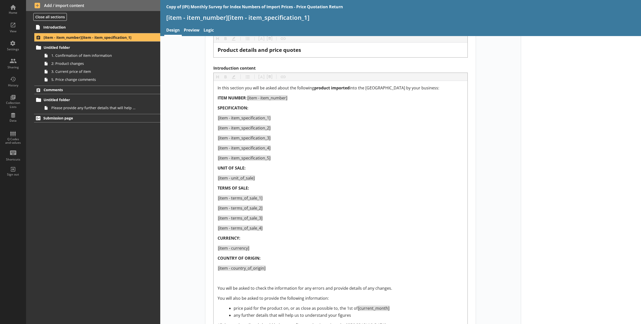
click at [196, 151] on div "Short code 24 Move icon-copy Duplicate icon-delete Created with Sketch. Delete …" at bounding box center [340, 201] width 361 height 571
click at [16, 8] on div "Home" at bounding box center [13, 9] width 18 height 18
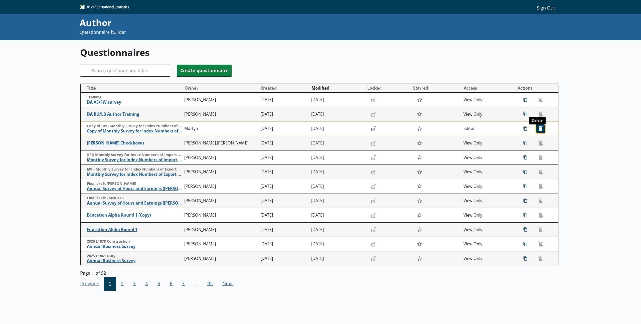
click at [481, 129] on span "icon-delete Created with Sketch. [GEOGRAPHIC_DATA]" at bounding box center [541, 129] width 8 height 8
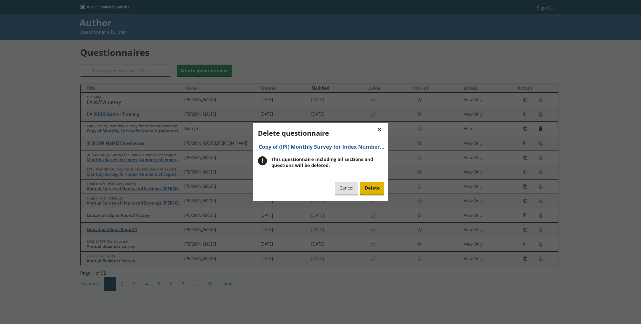
click at [371, 190] on span "Delete" at bounding box center [373, 188] width 24 height 13
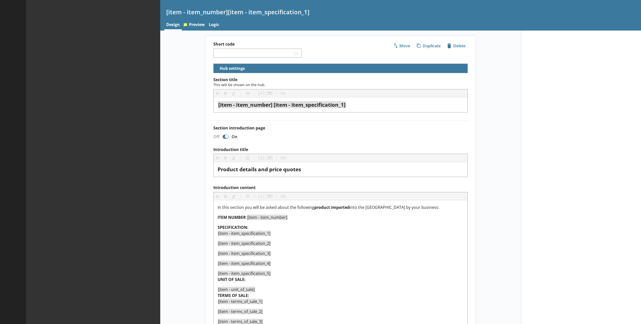
select select "18c8d37d-0af8-4842-925b-360f30585748"
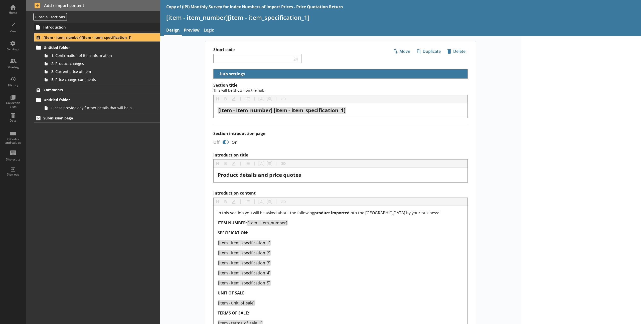
select select "18c8d37d-0af8-4842-925b-360f30585748"
click at [10, 11] on div "Home" at bounding box center [13, 13] width 18 height 4
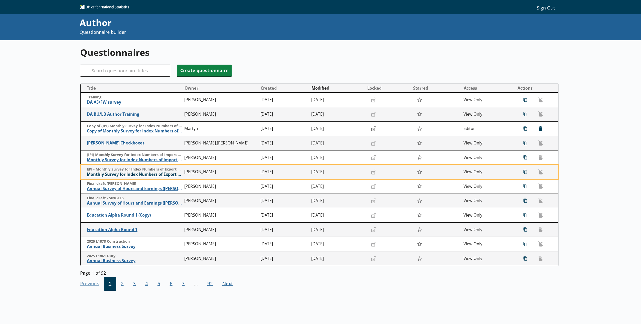
click at [117, 176] on span "Monthly Survey for Index Numbers of Export Prices - Price Quotation Return" at bounding box center [134, 174] width 95 height 5
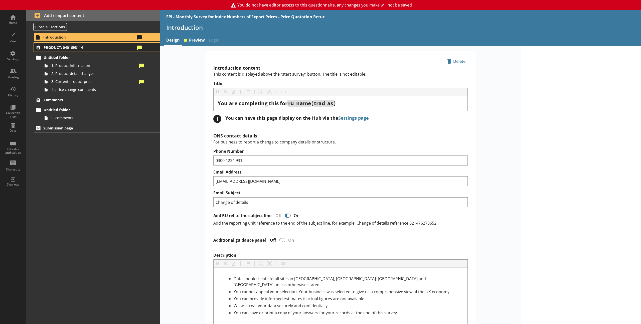
click at [79, 47] on span "PRODUCT: 0401693114" at bounding box center [90, 47] width 92 height 5
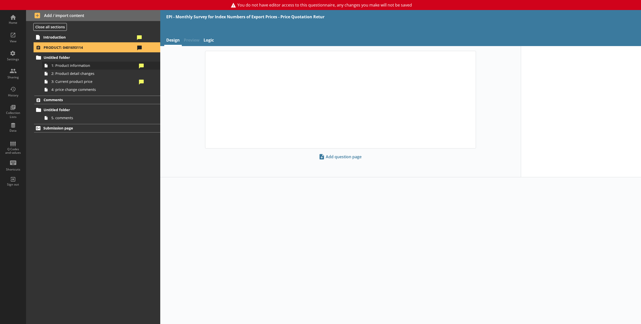
select select "5d514584-2e6d-4149-86df-4889fd375b9d"
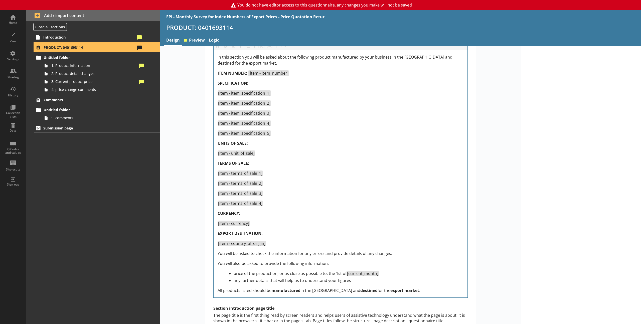
scroll to position [158, 0]
